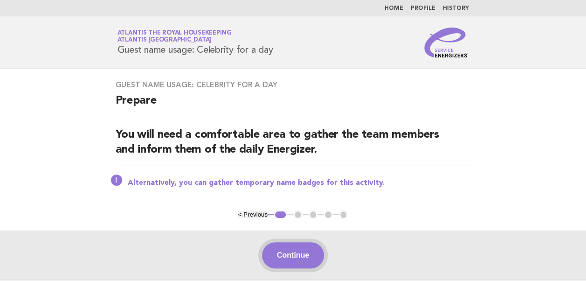
click at [294, 253] on button "Continue" at bounding box center [293, 255] width 62 height 26
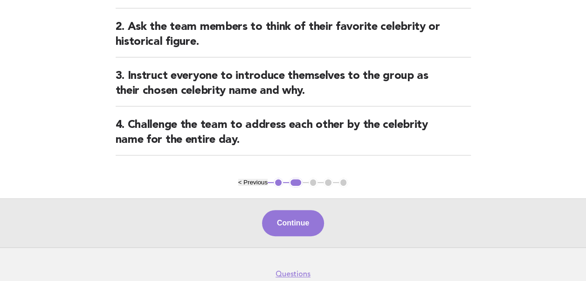
scroll to position [187, 0]
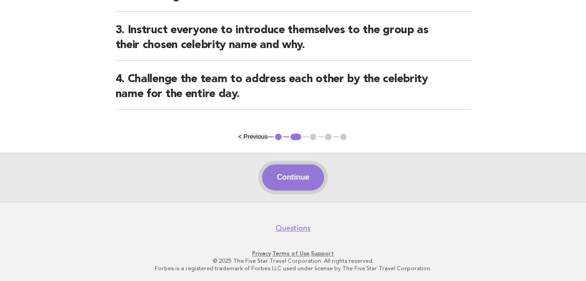
click at [303, 176] on button "Continue" at bounding box center [293, 177] width 62 height 26
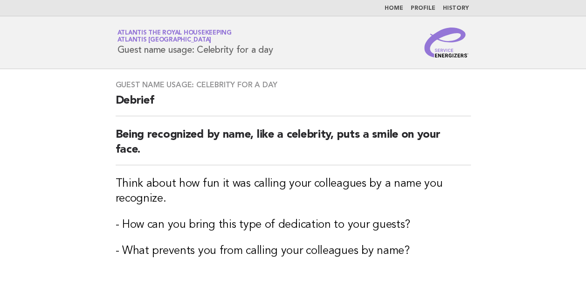
scroll to position [149, 0]
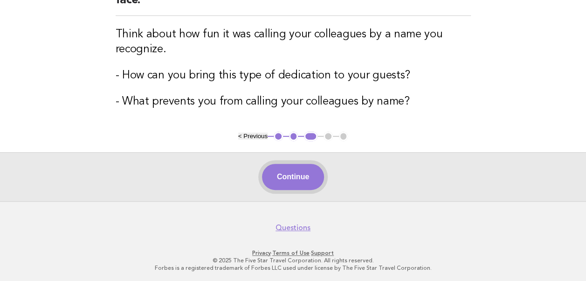
click at [296, 168] on button "Continue" at bounding box center [293, 177] width 62 height 26
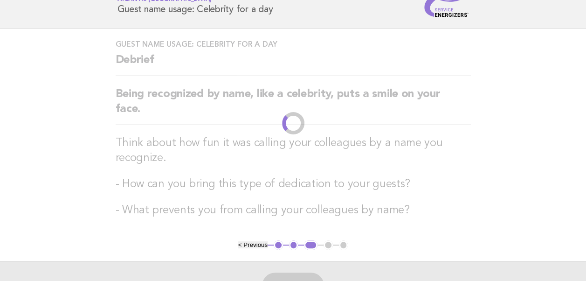
scroll to position [0, 0]
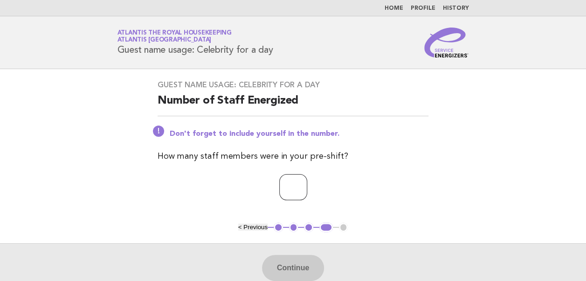
click at [279, 186] on input "number" at bounding box center [293, 187] width 28 height 26
type input "*"
click at [289, 265] on button "Continue" at bounding box center [293, 267] width 62 height 26
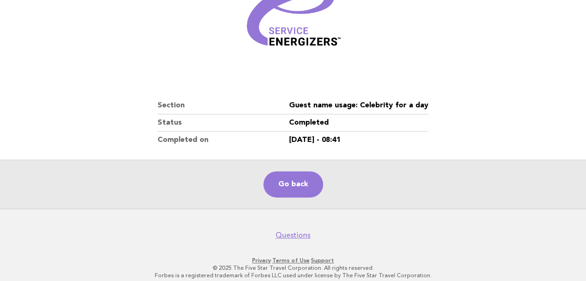
scroll to position [152, 0]
click at [286, 185] on link "Go back" at bounding box center [293, 184] width 60 height 26
